Goal: Navigation & Orientation: Find specific page/section

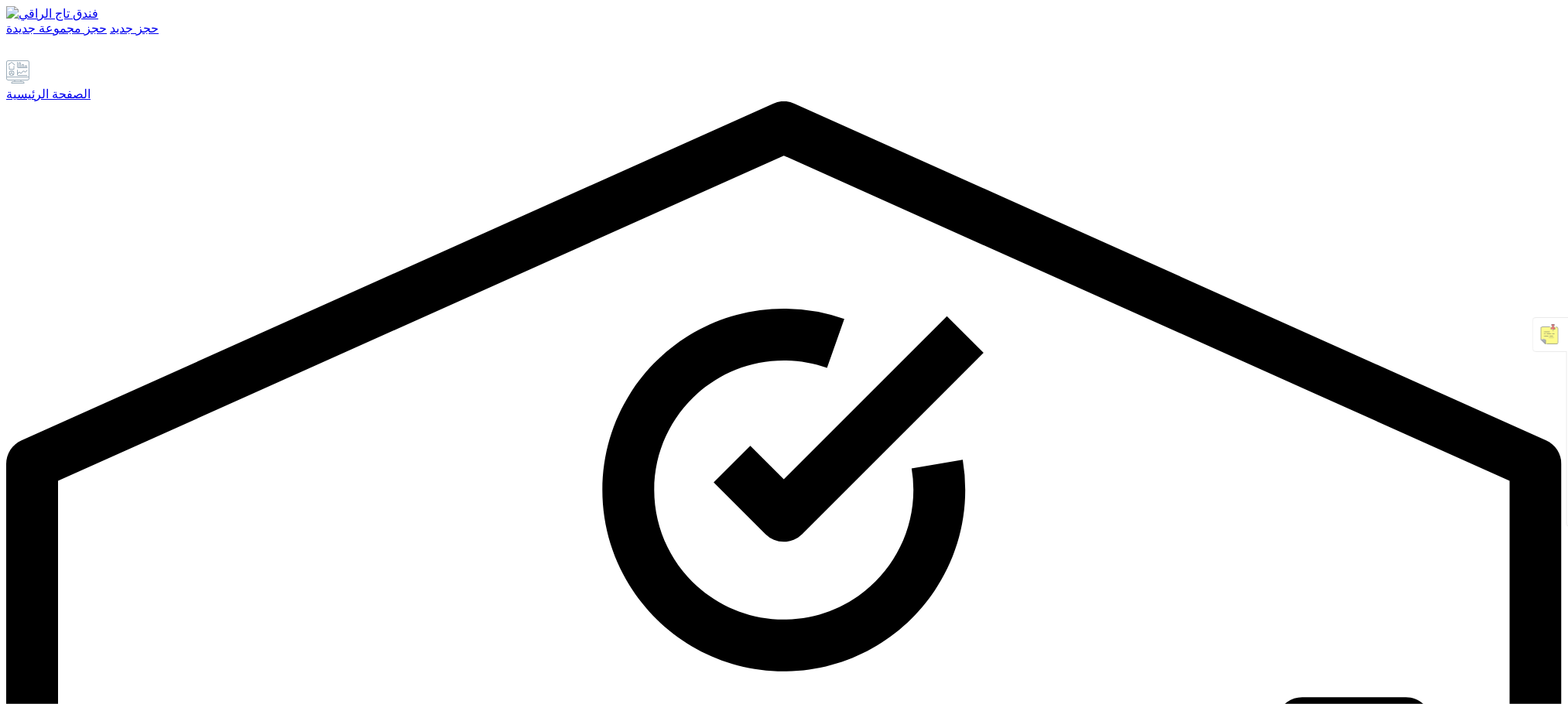
click at [91, 100] on font "الصفحة الرئيسية" at bounding box center [48, 93] width 84 height 13
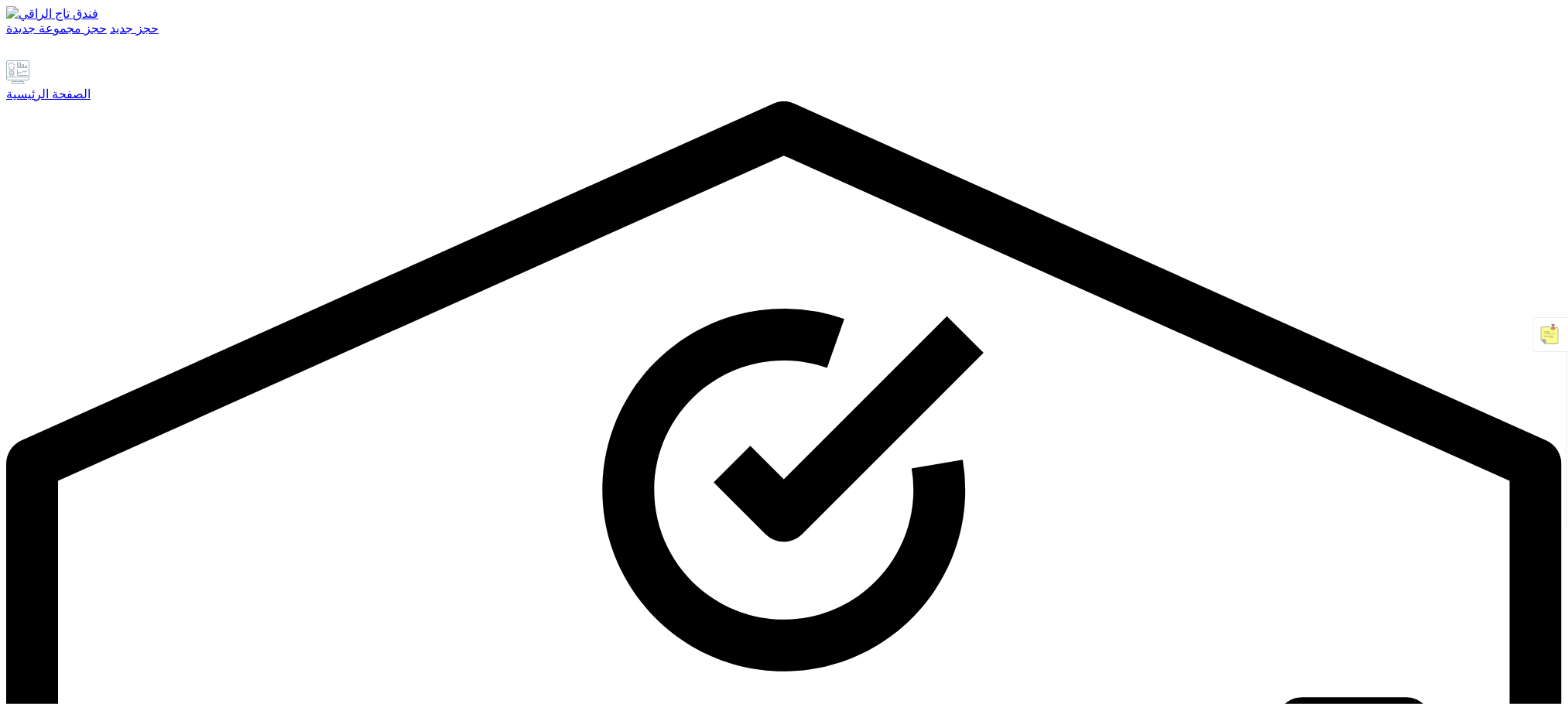
click at [91, 100] on font "الصفحة الرئيسية" at bounding box center [48, 93] width 84 height 13
